Goal: Find contact information: Find contact information

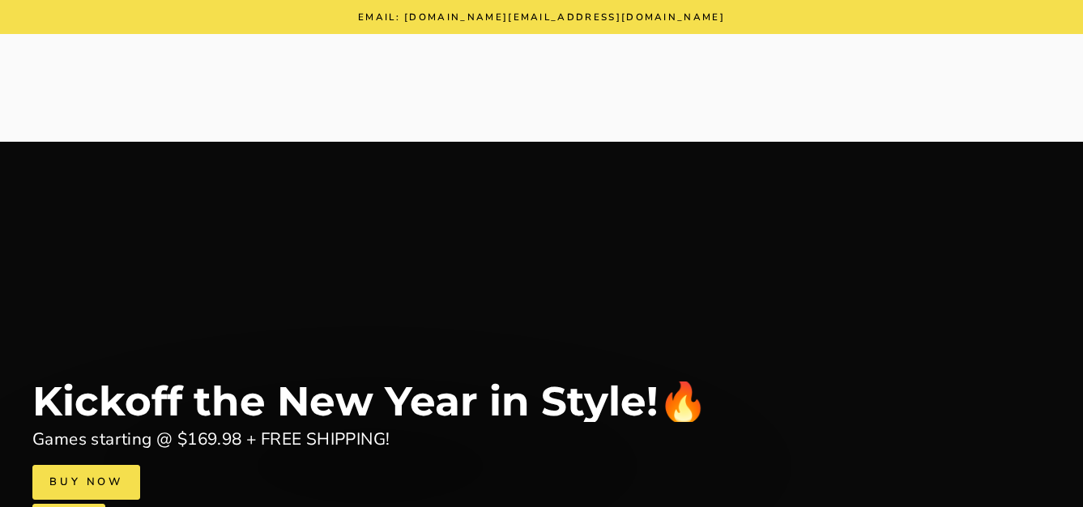
scroll to position [2802, 0]
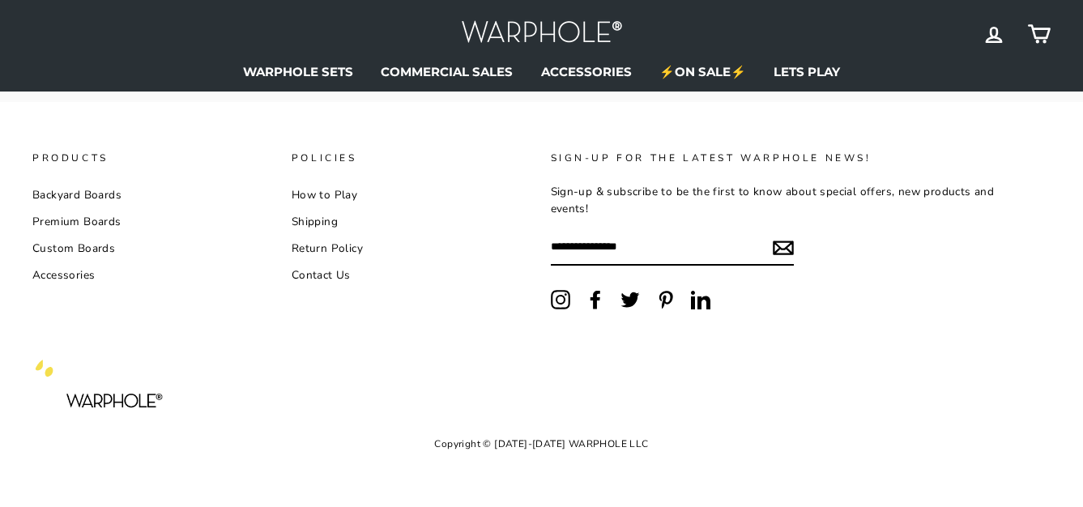
click at [328, 279] on link "Contact Us" at bounding box center [321, 275] width 59 height 24
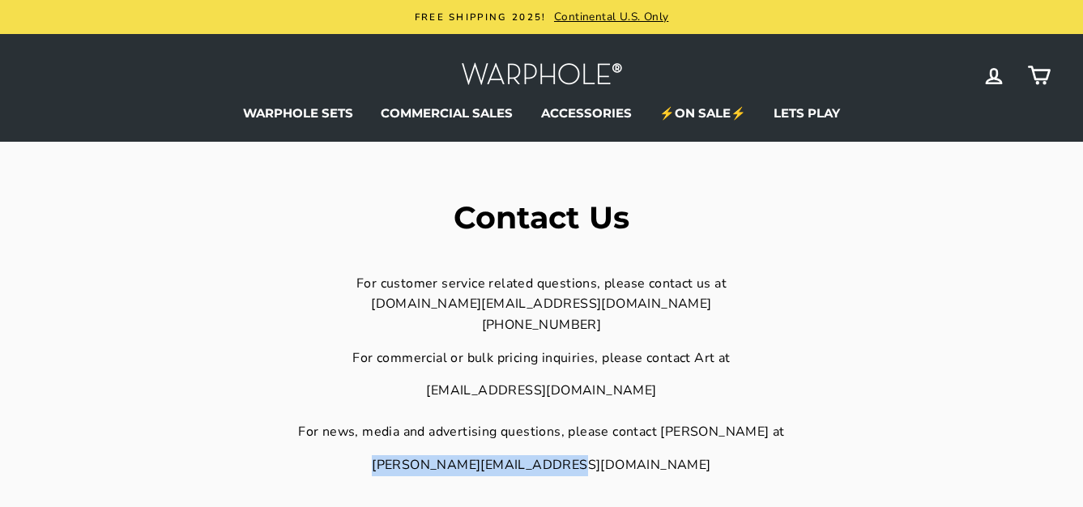
drag, startPoint x: 660, startPoint y: 467, endPoint x: 448, endPoint y: 465, distance: 212.3
click at [448, 465] on div "[PERSON_NAME][EMAIL_ADDRESS][DOMAIN_NAME]" at bounding box center [541, 465] width 759 height 21
copy div "[PERSON_NAME][EMAIL_ADDRESS][DOMAIN_NAME]"
